Goal: Find specific page/section: Find specific page/section

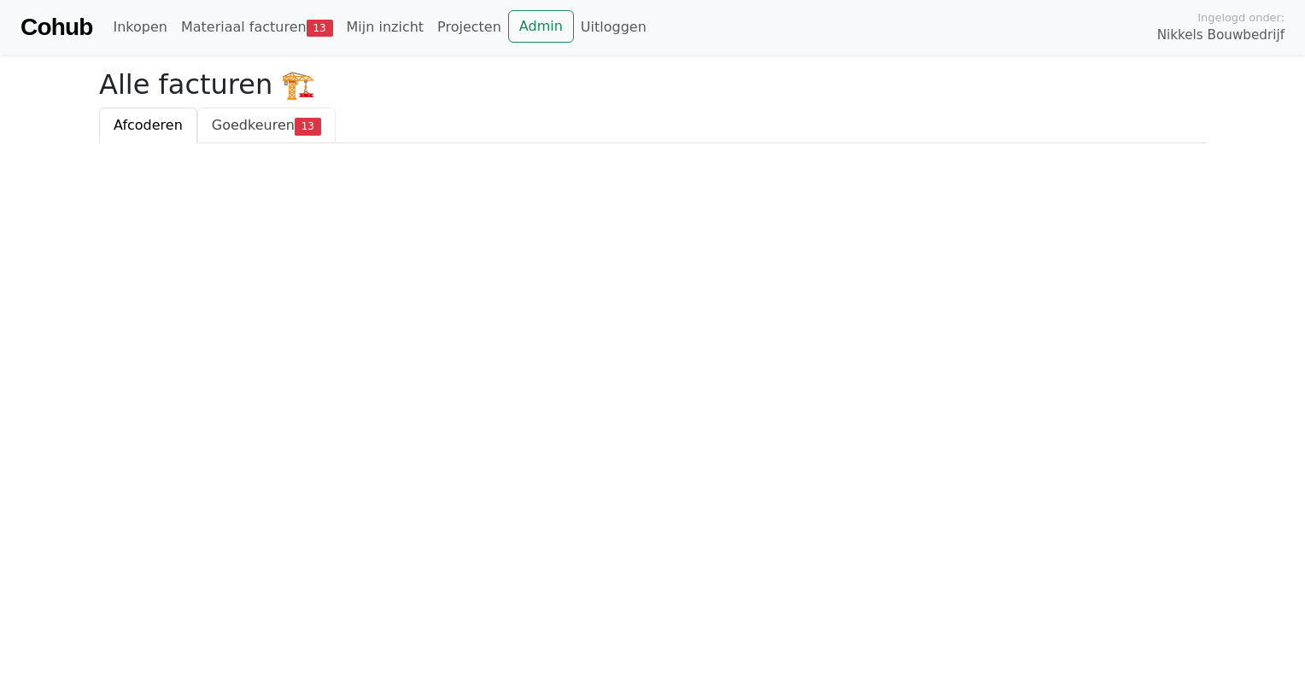
click at [237, 126] on span "Goedkeuren" at bounding box center [253, 125] width 83 height 16
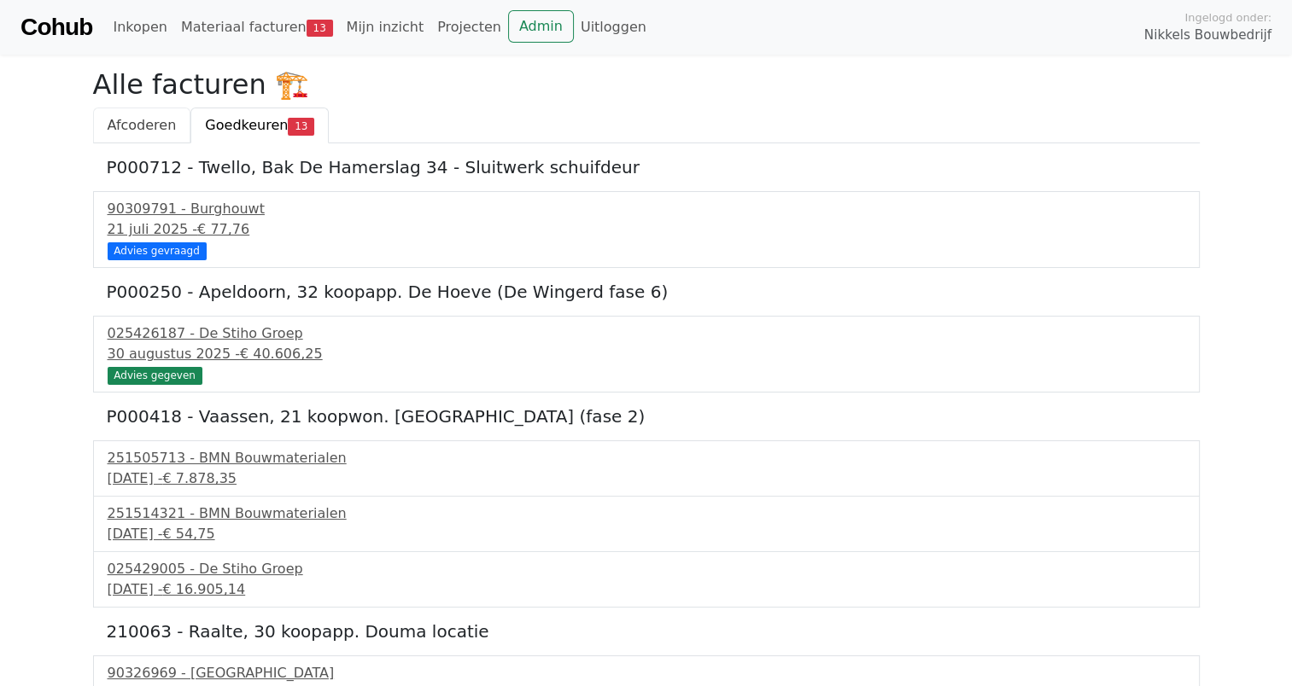
click at [139, 120] on span "Afcoderen" at bounding box center [142, 125] width 69 height 16
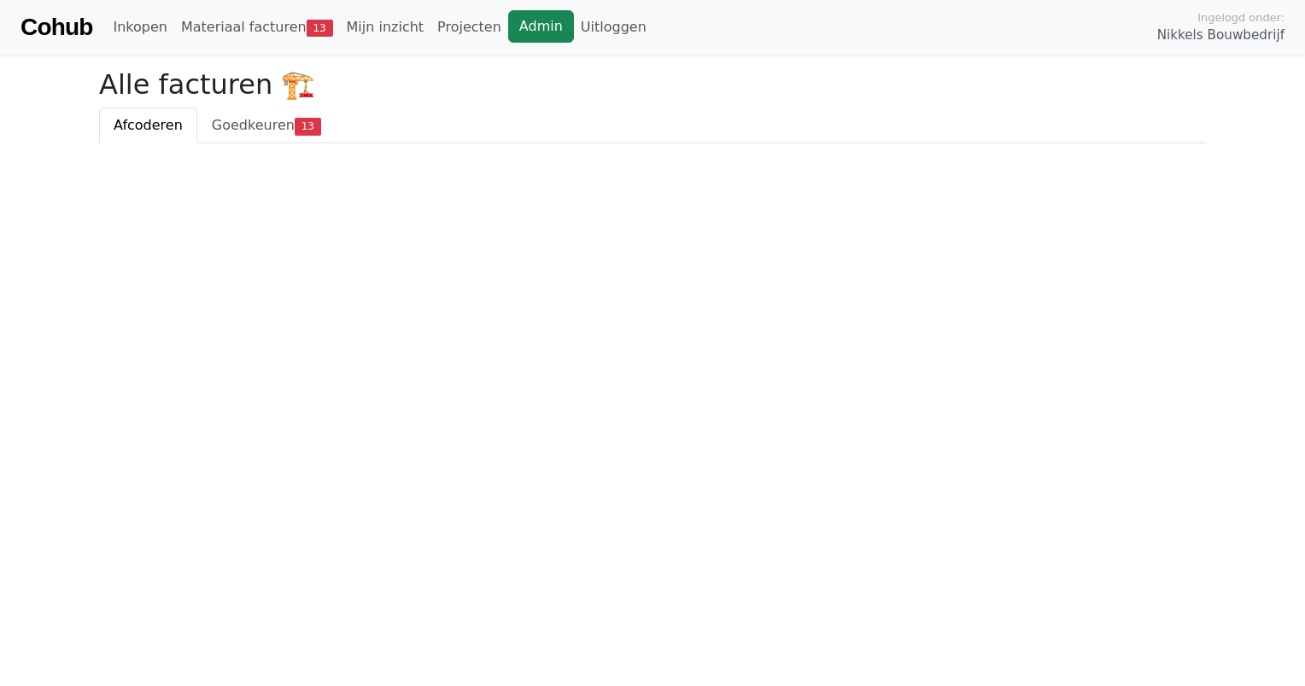
click at [508, 27] on link "Admin" at bounding box center [541, 26] width 66 height 32
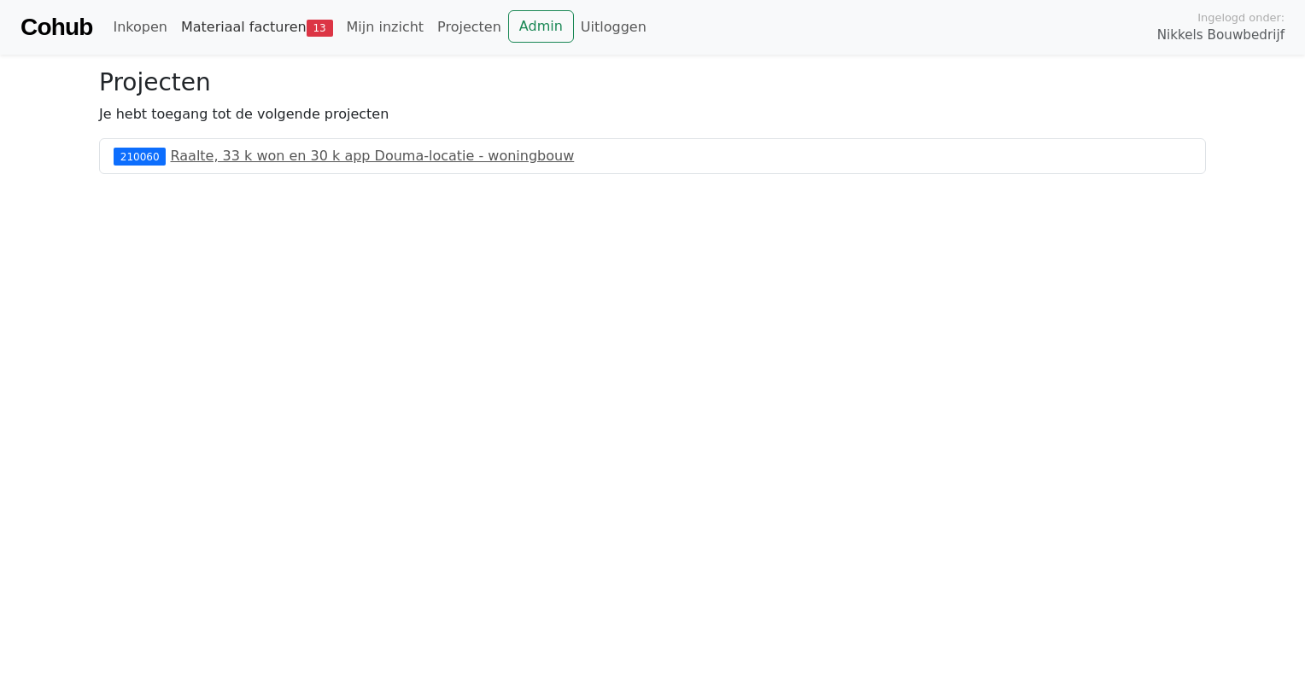
click at [269, 42] on link "Materiaal facturen 13" at bounding box center [257, 27] width 166 height 34
